Goal: Transaction & Acquisition: Book appointment/travel/reservation

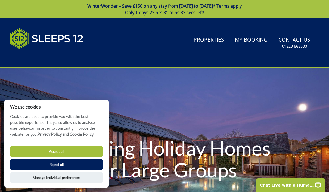
click at [212, 41] on link "Properties" at bounding box center [209, 40] width 35 height 12
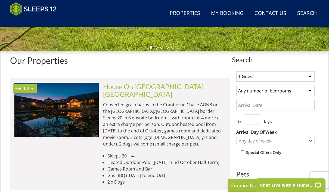
scroll to position [178, 0]
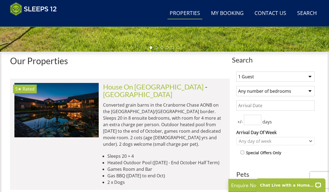
click at [303, 73] on select "1 Guest 2 Guests 3 Guests 4 Guests 5 Guests 6 Guests 7 Guests 8 Guests 9 Guests…" at bounding box center [276, 77] width 78 height 10
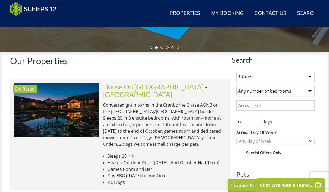
select select "14"
click at [303, 91] on select "Any number of bedrooms 4 Bedrooms 5 Bedrooms 6 Bedrooms 7 Bedrooms 8 Bedrooms 9…" at bounding box center [276, 91] width 78 height 10
select select "6"
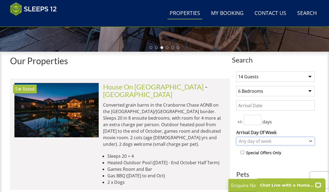
click at [274, 142] on div "Any day of week" at bounding box center [273, 141] width 71 height 6
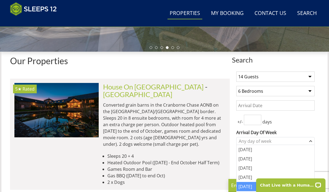
click at [247, 185] on div "[DATE]" at bounding box center [276, 186] width 78 height 9
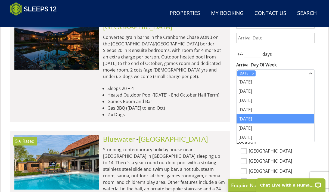
scroll to position [245, 0]
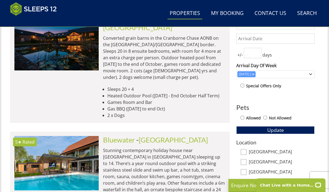
click at [262, 153] on label "[GEOGRAPHIC_DATA]" at bounding box center [282, 152] width 66 height 6
click at [247, 153] on input "[GEOGRAPHIC_DATA]" at bounding box center [244, 152] width 6 height 6
checkbox input "true"
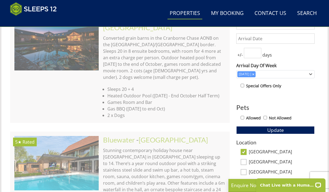
click at [248, 118] on label "Allowed" at bounding box center [253, 118] width 15 height 6
click at [244, 118] on input "Allowed" at bounding box center [243, 118] width 4 height 4
checkbox input "true"
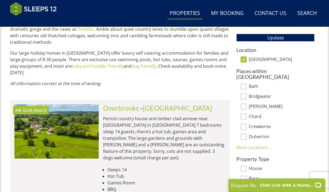
scroll to position [338, 0]
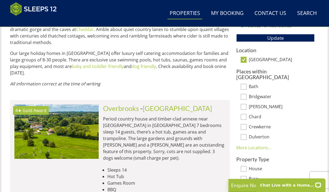
click at [242, 58] on input "[GEOGRAPHIC_DATA]" at bounding box center [244, 60] width 6 height 6
checkbox input "false"
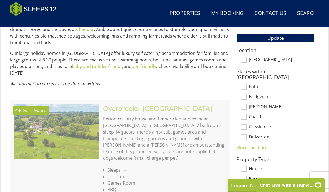
click at [264, 124] on label "Crewkerne" at bounding box center [282, 127] width 66 height 6
click at [247, 124] on input "Crewkerne" at bounding box center [244, 127] width 6 height 6
checkbox input "true"
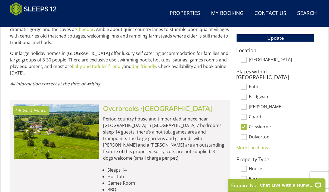
click at [257, 114] on label "Chard" at bounding box center [282, 117] width 66 height 6
click at [247, 114] on input "Chard" at bounding box center [244, 117] width 6 height 6
checkbox input "true"
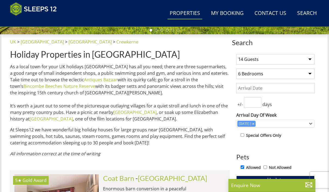
scroll to position [268, 0]
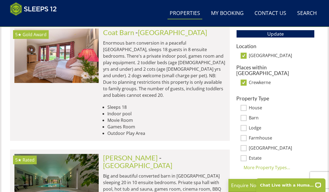
scroll to position [342, 0]
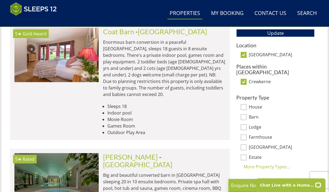
click at [241, 79] on div "Crewkerne" at bounding box center [276, 82] width 78 height 6
click at [245, 79] on input "Crewkerne" at bounding box center [244, 82] width 6 height 6
checkbox input "false"
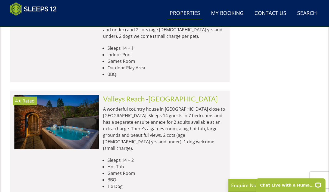
scroll to position [1016, 0]
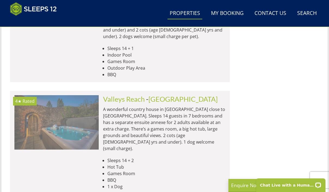
click at [81, 95] on img at bounding box center [56, 122] width 84 height 54
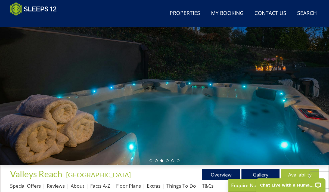
scroll to position [61, 0]
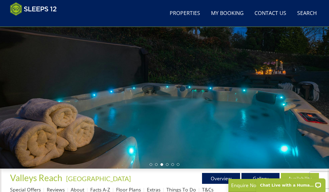
click at [273, 115] on div at bounding box center [164, 76] width 329 height 185
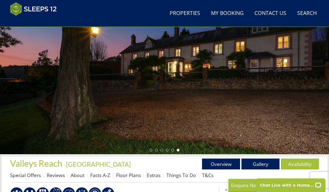
scroll to position [68, 0]
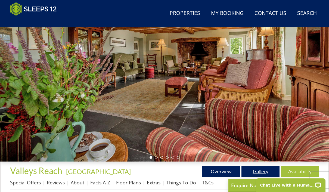
click at [264, 171] on link "Gallery" at bounding box center [261, 171] width 38 height 11
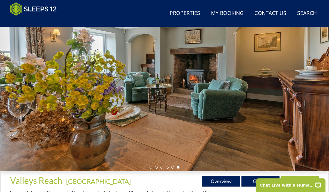
click at [299, 108] on div at bounding box center [164, 79] width 329 height 185
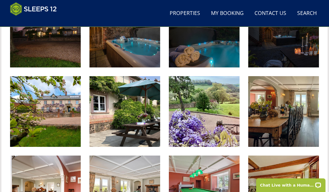
scroll to position [266, 0]
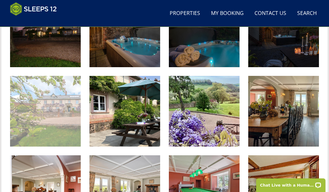
click at [34, 124] on img at bounding box center [45, 111] width 71 height 71
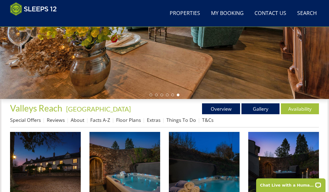
scroll to position [130, 0]
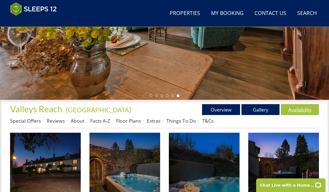
click at [297, 109] on link "Availability" at bounding box center [300, 109] width 38 height 11
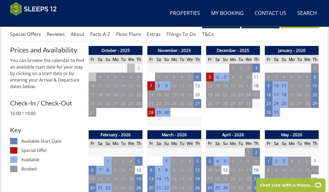
scroll to position [215, 0]
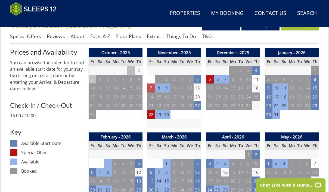
click at [151, 88] on td "7" at bounding box center [152, 88] width 8 height 9
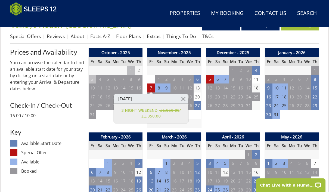
click at [255, 76] on td "11" at bounding box center [257, 79] width 8 height 9
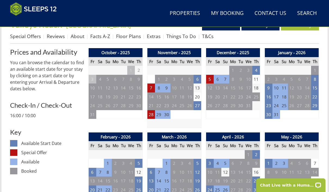
click at [256, 75] on td "11" at bounding box center [257, 79] width 8 height 9
click at [254, 79] on td "11" at bounding box center [257, 79] width 8 height 9
click at [207, 77] on td "5" at bounding box center [210, 79] width 8 height 9
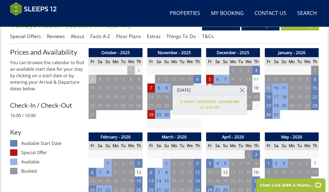
click at [269, 90] on td "9" at bounding box center [269, 88] width 8 height 9
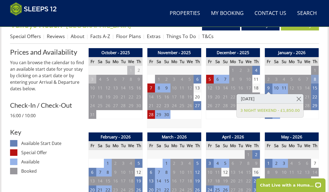
click at [312, 77] on td "8" at bounding box center [315, 79] width 8 height 9
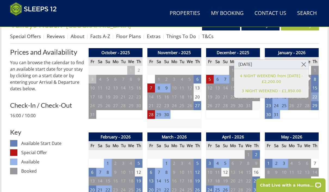
click at [314, 93] on td "22" at bounding box center [315, 97] width 8 height 9
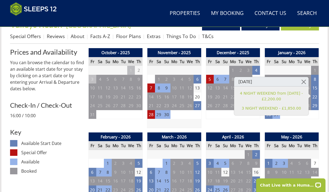
click at [225, 121] on div "December - 2025 Fr Sa Su Mo Tu We Th 28 29 30 1 2 3 4 5 6 7 8 9 10 11 12 13" at bounding box center [233, 88] width 54 height 80
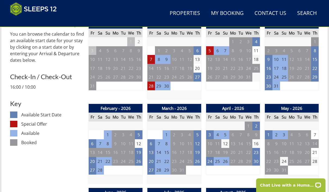
scroll to position [244, 0]
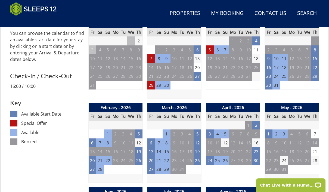
click at [164, 133] on td "1" at bounding box center [167, 134] width 8 height 9
click at [166, 136] on td "1" at bounding box center [167, 134] width 8 height 9
click at [166, 134] on td "1" at bounding box center [167, 134] width 8 height 9
click at [197, 133] on td "5" at bounding box center [198, 134] width 8 height 9
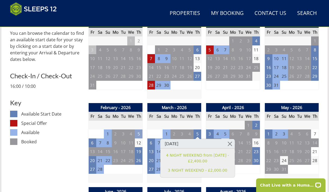
click at [137, 132] on td "5" at bounding box center [139, 134] width 8 height 9
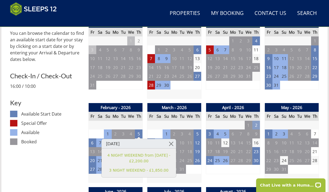
click at [256, 126] on td "2" at bounding box center [257, 125] width 8 height 9
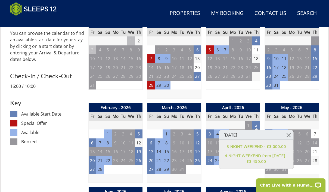
click at [228, 123] on td "29" at bounding box center [226, 125] width 8 height 9
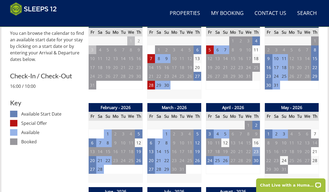
click at [254, 152] on td "23" at bounding box center [257, 151] width 8 height 9
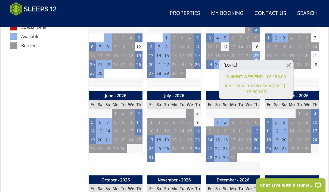
scroll to position [339, 0]
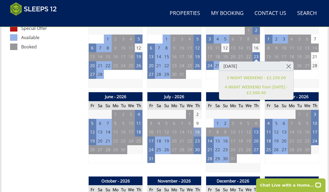
click at [198, 128] on td "16" at bounding box center [198, 132] width 8 height 9
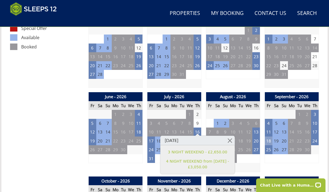
click at [271, 139] on td "18" at bounding box center [269, 141] width 8 height 9
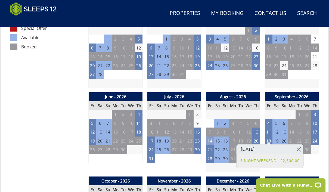
click at [208, 138] on td "14" at bounding box center [210, 141] width 8 height 9
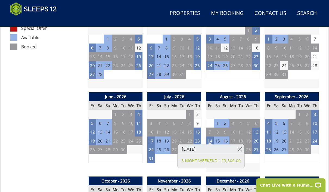
click at [215, 120] on td "1" at bounding box center [218, 123] width 8 height 9
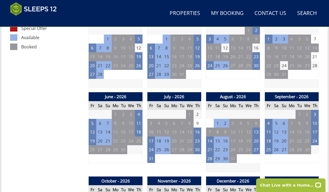
click at [216, 119] on td "1" at bounding box center [218, 123] width 8 height 9
click at [220, 121] on td "1" at bounding box center [218, 123] width 8 height 9
click at [225, 122] on td "2" at bounding box center [226, 123] width 8 height 9
click at [219, 145] on td "22" at bounding box center [218, 149] width 8 height 9
click at [224, 149] on td "23" at bounding box center [226, 149] width 8 height 9
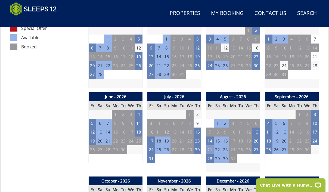
click at [208, 146] on td "21" at bounding box center [210, 149] width 8 height 9
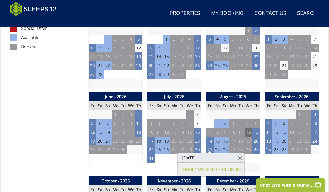
click at [252, 130] on td "12" at bounding box center [249, 132] width 8 height 9
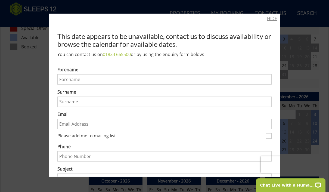
click at [273, 16] on link "HIDE" at bounding box center [272, 18] width 10 height 7
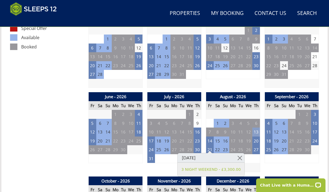
click at [256, 128] on td "13" at bounding box center [257, 132] width 8 height 9
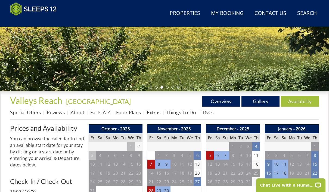
scroll to position [138, 0]
